Goal: Task Accomplishment & Management: Manage account settings

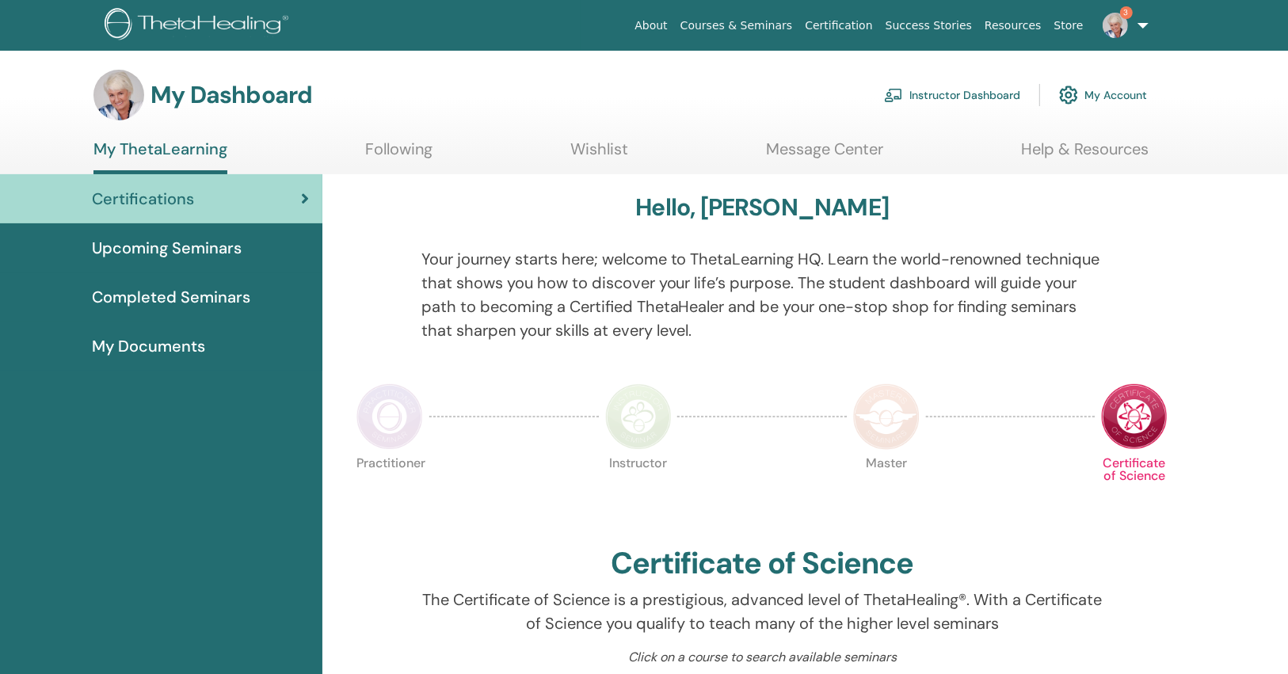
click at [922, 93] on link "Instructor Dashboard" at bounding box center [952, 95] width 136 height 35
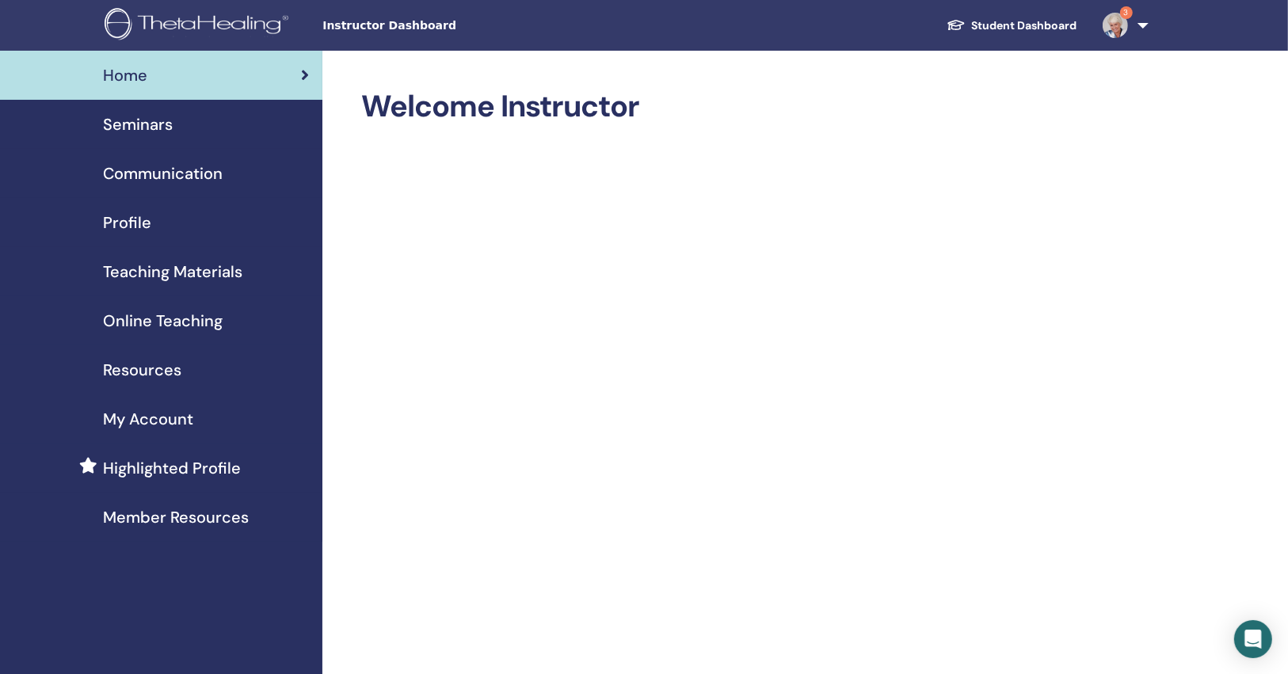
click at [185, 139] on link "Seminars" at bounding box center [161, 124] width 322 height 49
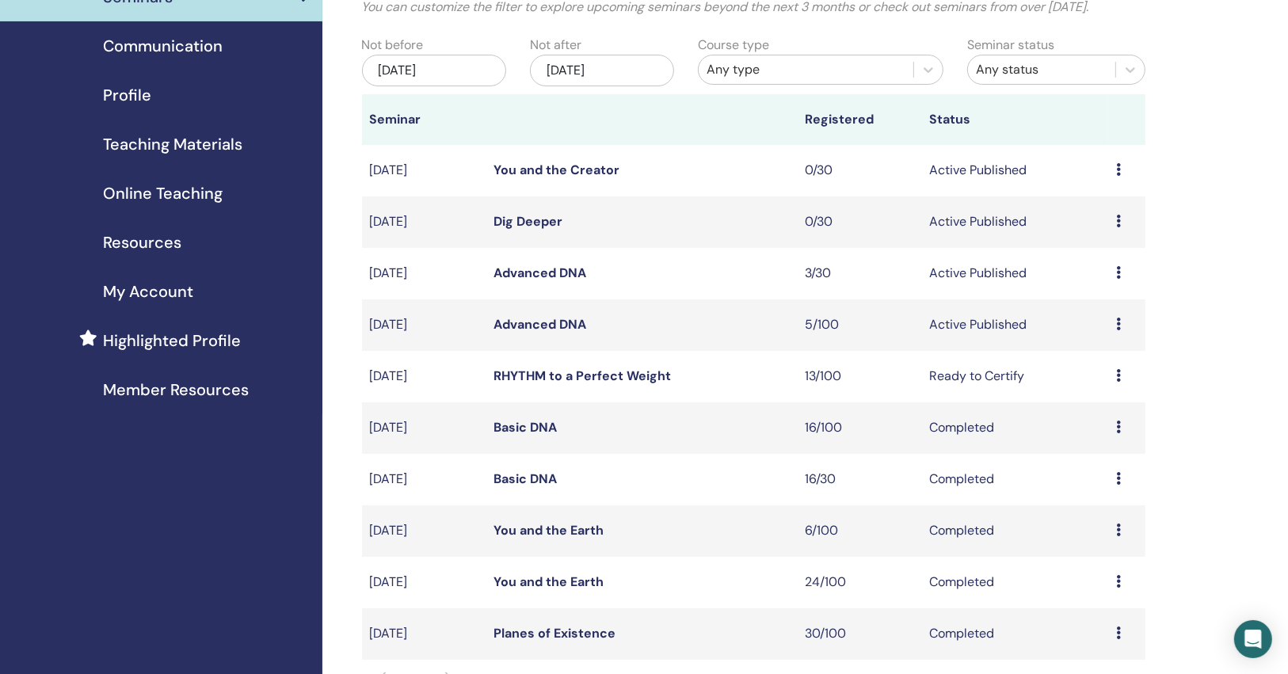
scroll to position [127, 0]
drag, startPoint x: 556, startPoint y: 327, endPoint x: 563, endPoint y: 323, distance: 8.2
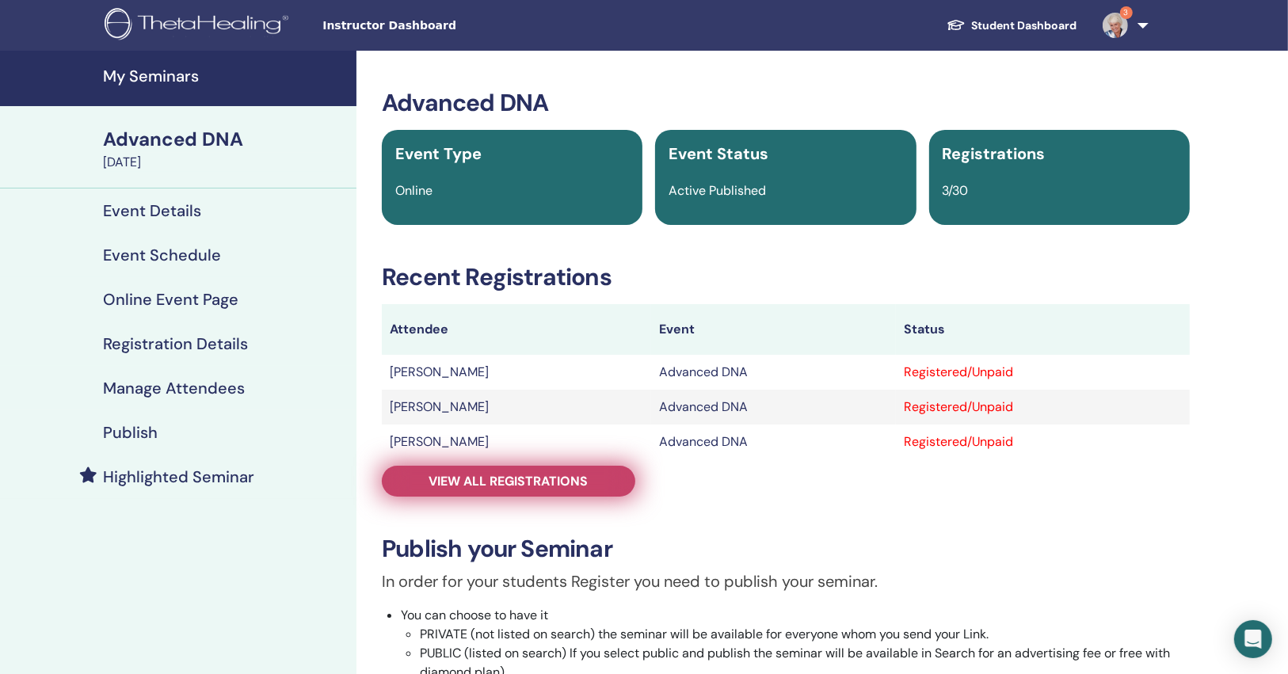
click at [564, 484] on span "View all registrations" at bounding box center [508, 481] width 159 height 17
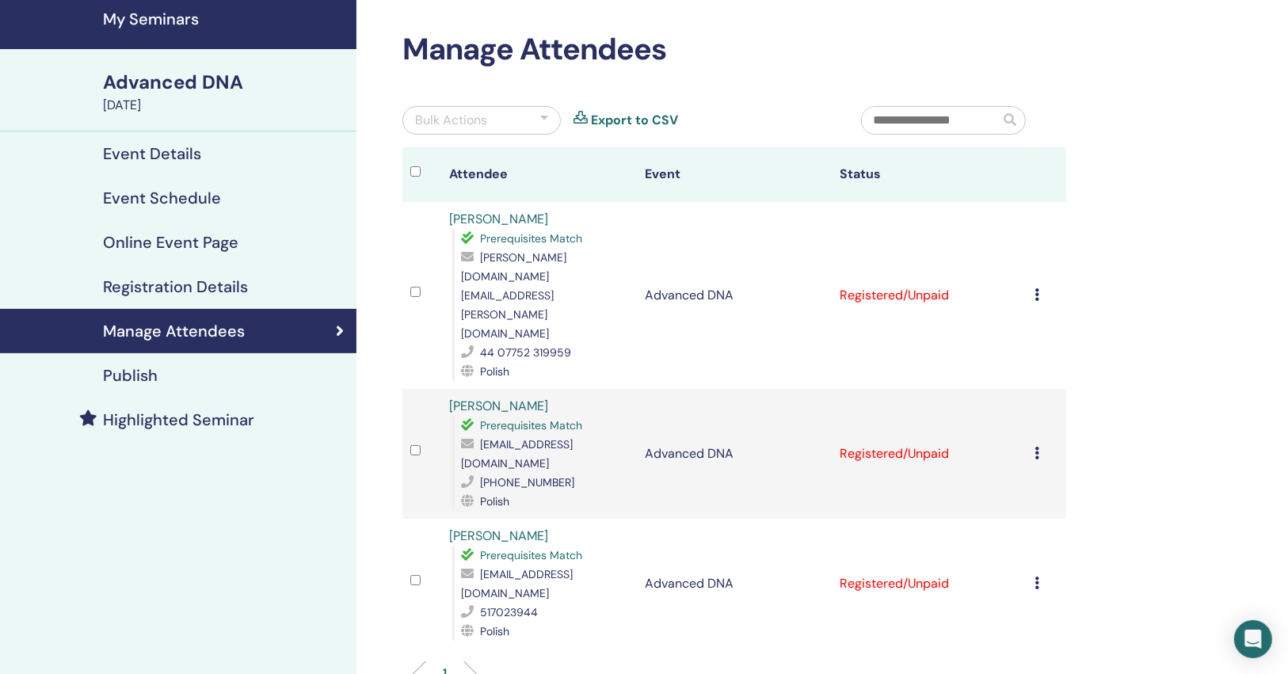
scroll to position [127, 0]
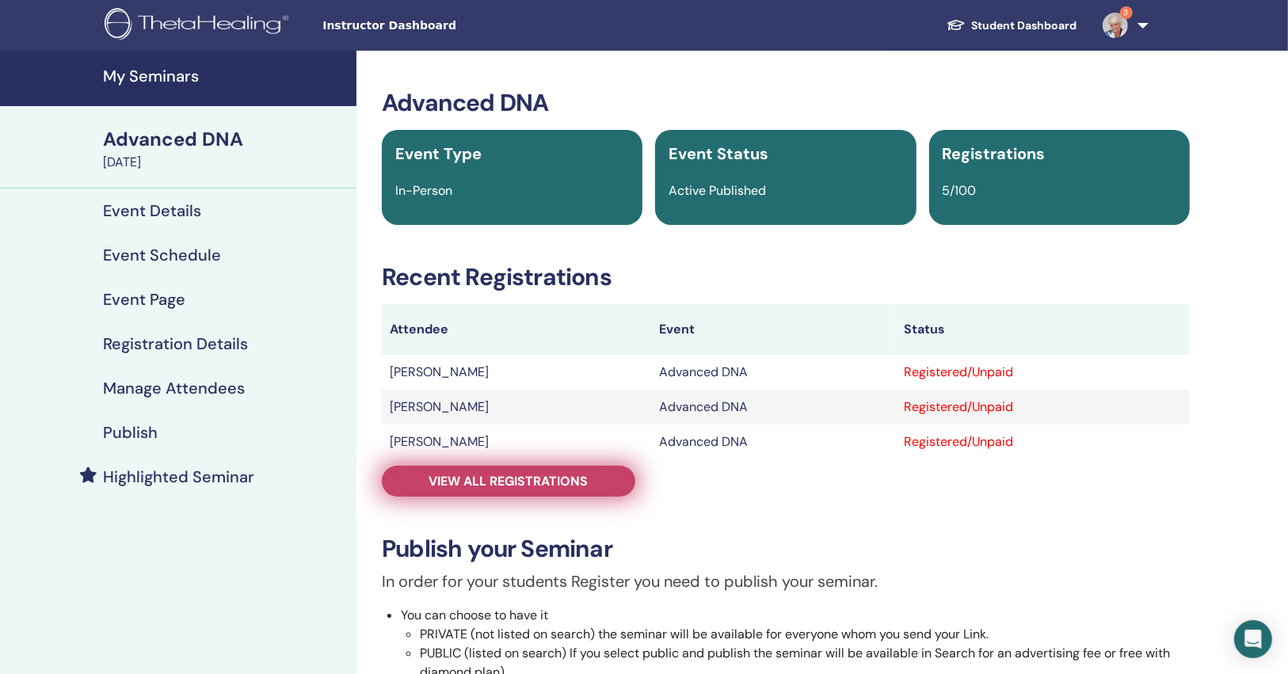
click at [506, 469] on link "View all registrations" at bounding box center [509, 481] width 254 height 31
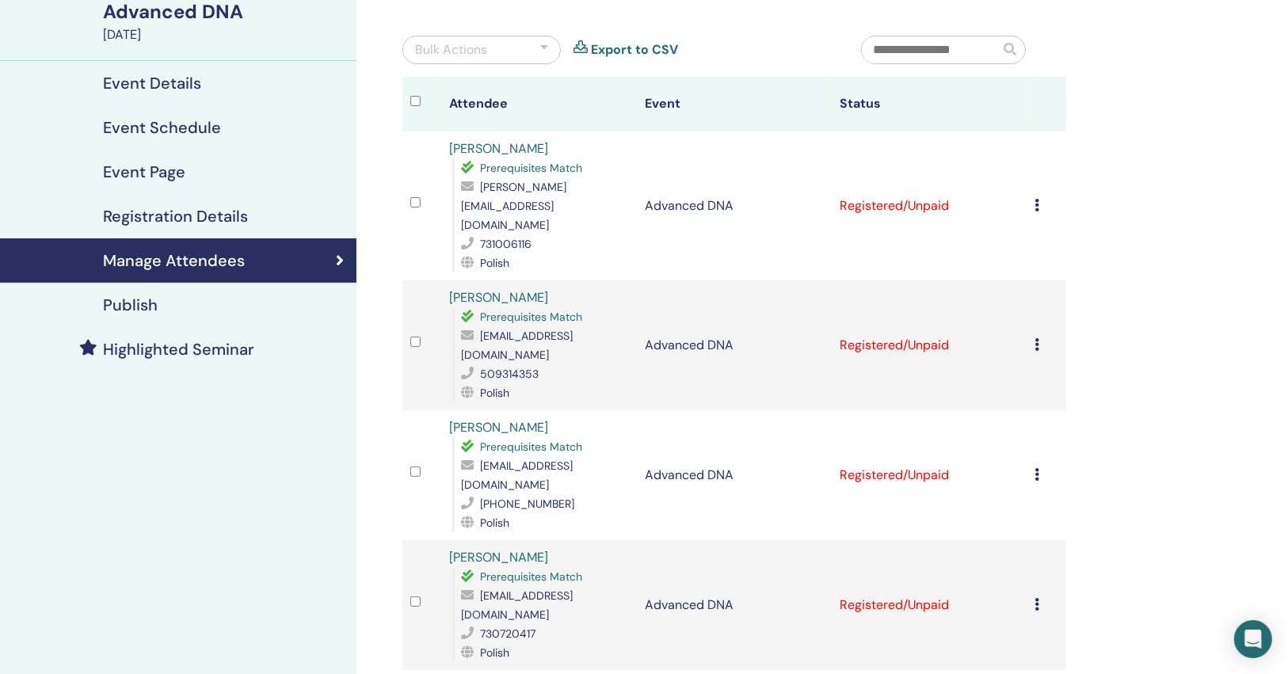
scroll to position [127, 0]
